Goal: Obtain resource: Download file/media

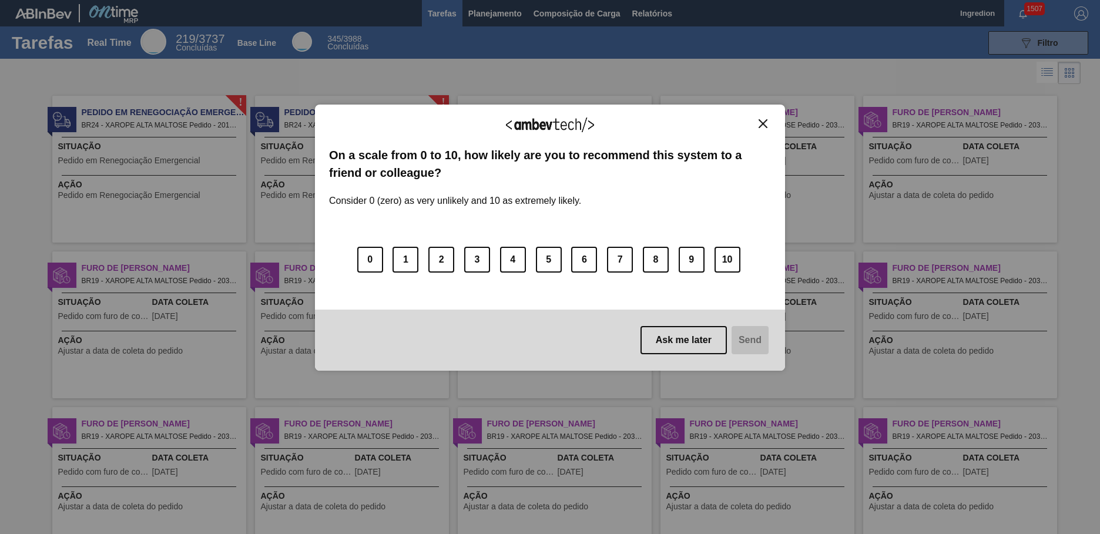
click at [762, 123] on img "Close" at bounding box center [762, 123] width 9 height 9
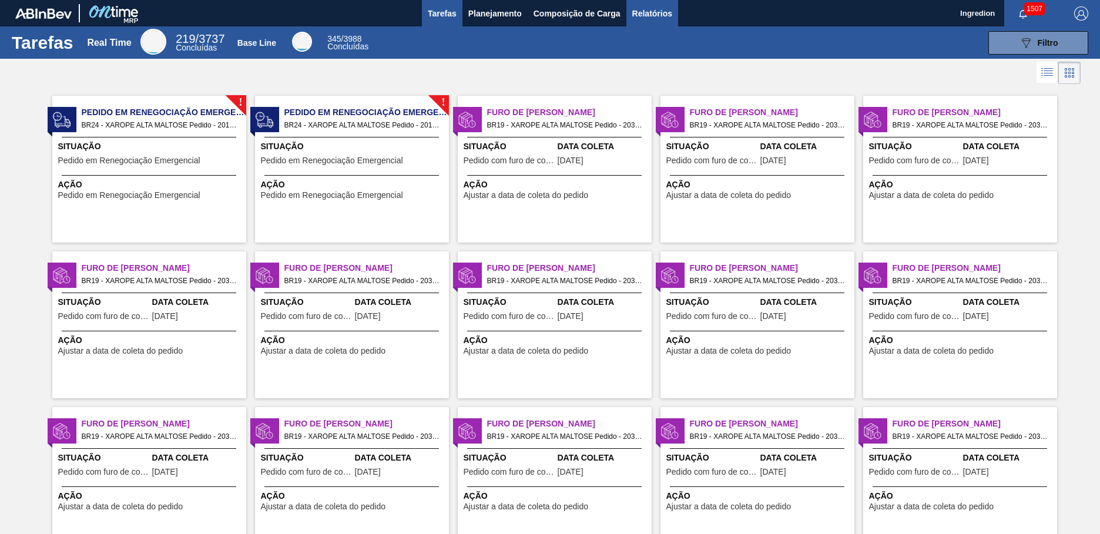
click at [651, 13] on span "Relatórios" at bounding box center [652, 13] width 40 height 14
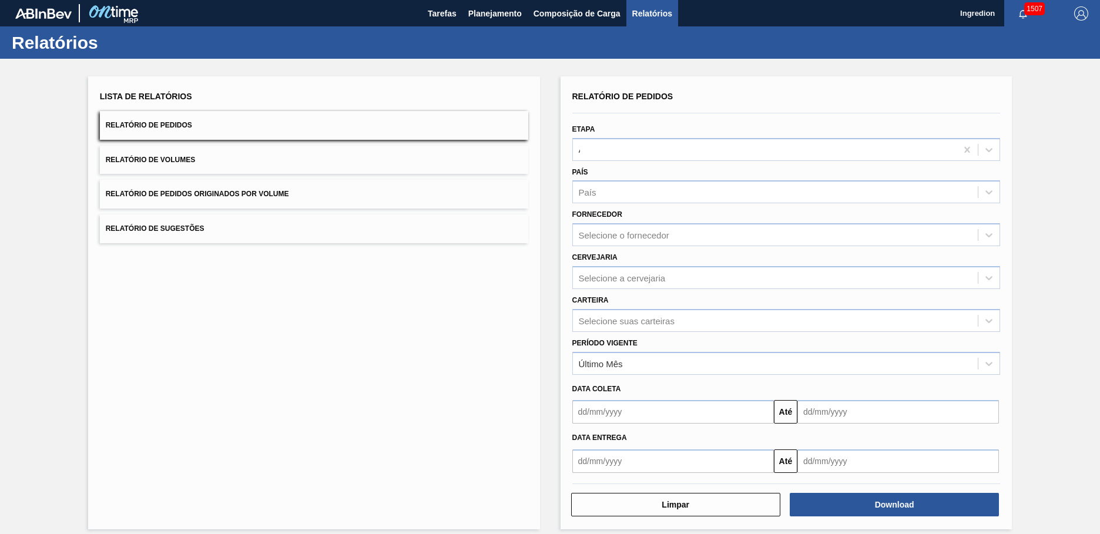
type input "Aguardando Faturamento"
type input "Xarope"
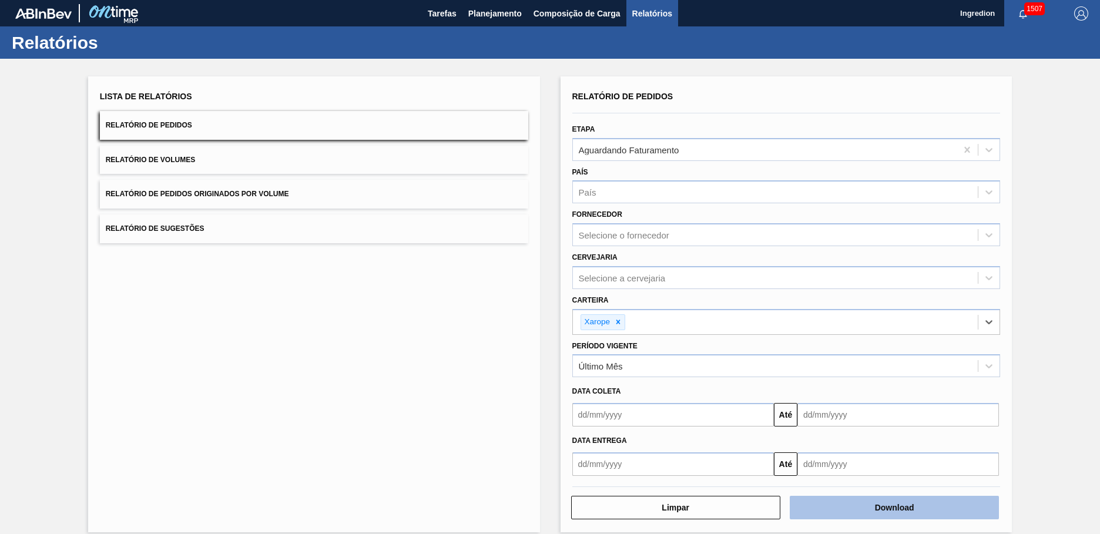
click at [892, 507] on button "Download" at bounding box center [893, 507] width 209 height 23
